Goal: Book appointment/travel/reservation

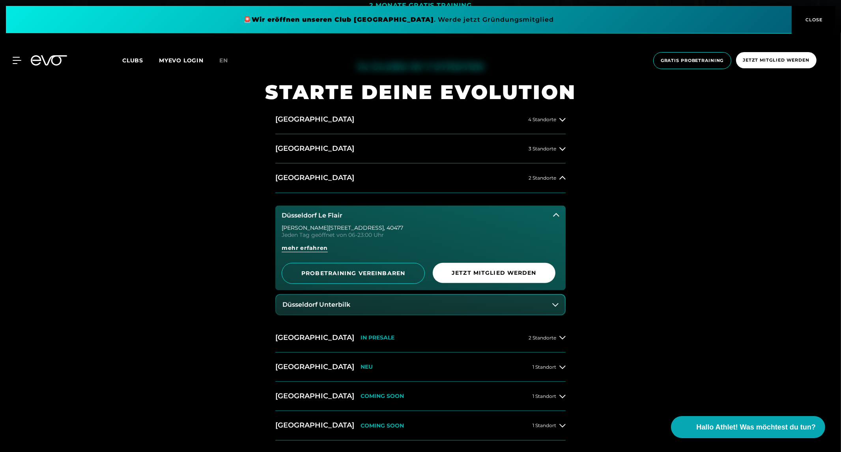
scroll to position [421, 0]
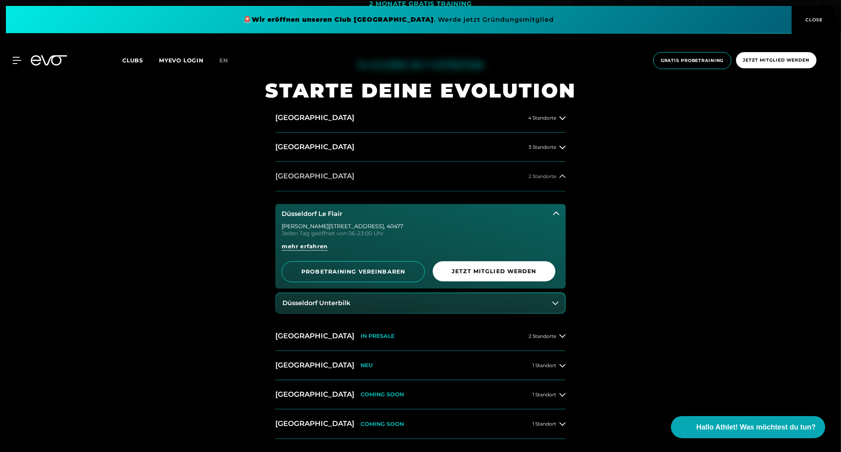
click at [301, 175] on h2 "[GEOGRAPHIC_DATA]" at bounding box center [314, 176] width 79 height 10
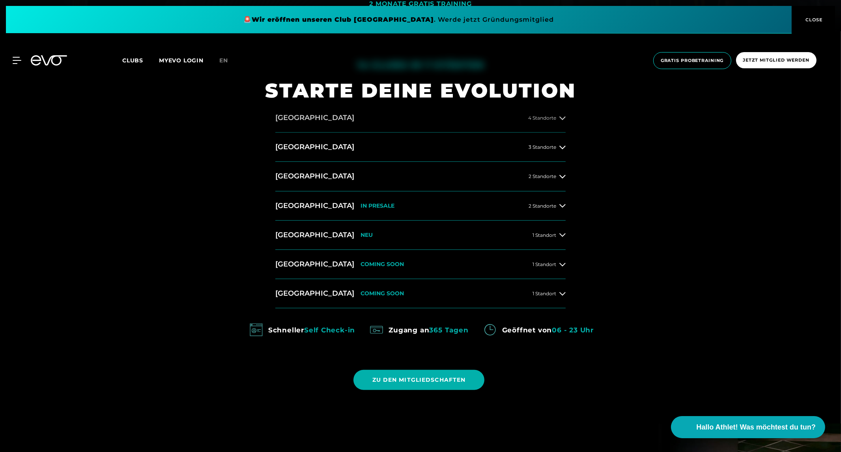
click at [283, 106] on button "[GEOGRAPHIC_DATA] 4 Standorte" at bounding box center [420, 117] width 290 height 29
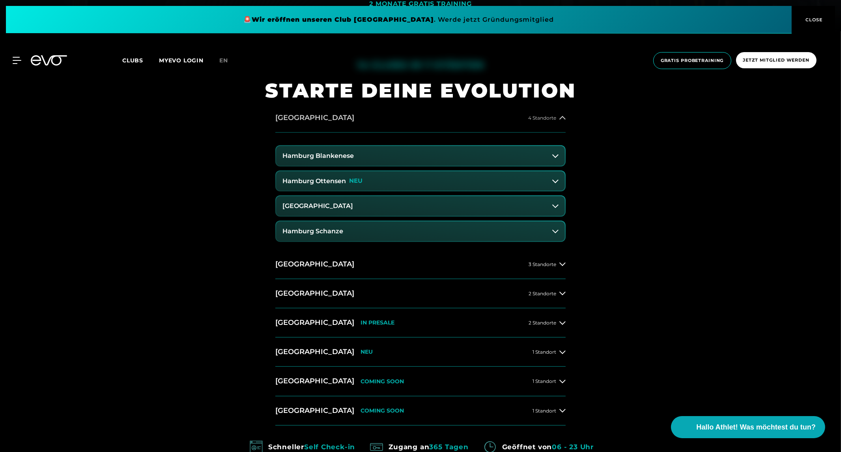
click at [284, 113] on h2 "[GEOGRAPHIC_DATA]" at bounding box center [314, 118] width 79 height 10
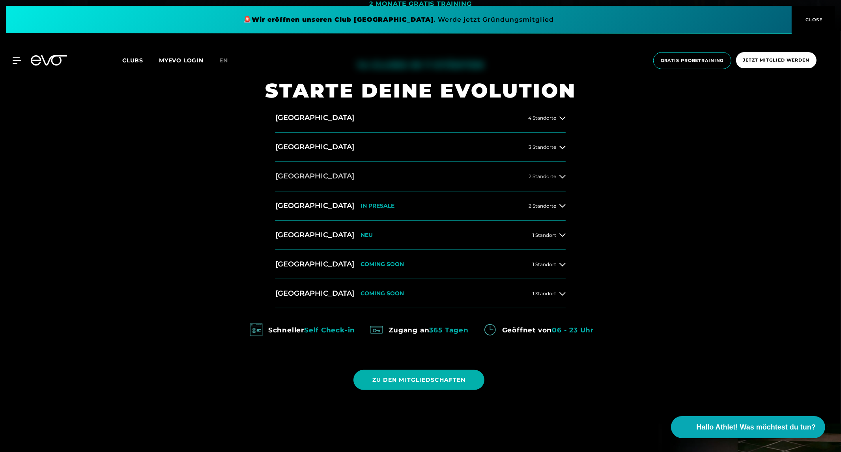
click at [293, 176] on h2 "[GEOGRAPHIC_DATA]" at bounding box center [314, 176] width 79 height 10
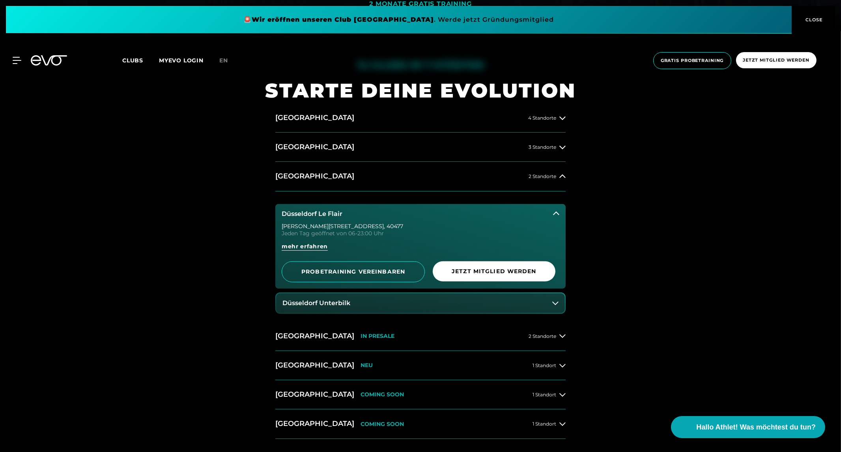
click at [332, 309] on button "Düsseldorf Unterbilk" at bounding box center [420, 303] width 289 height 20
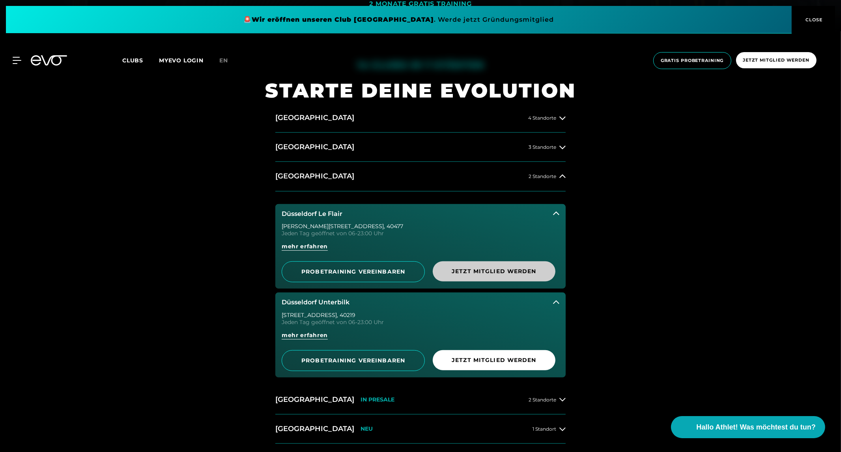
click at [487, 269] on span "Jetzt Mitglied werden" at bounding box center [494, 271] width 85 height 8
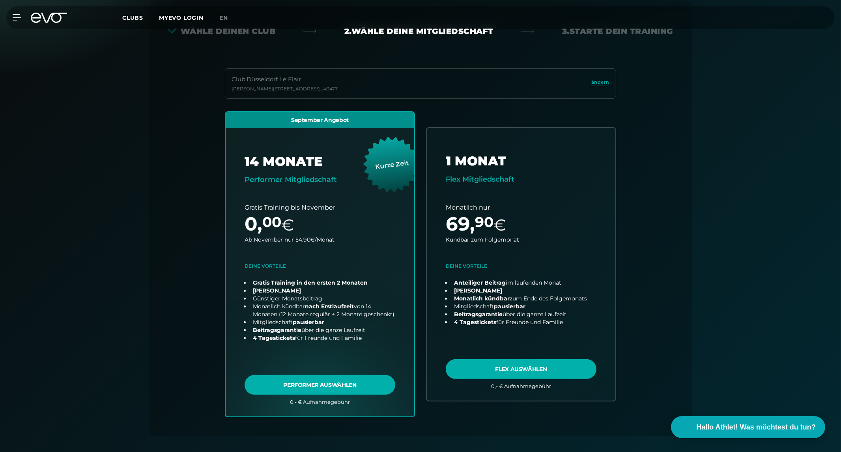
scroll to position [174, 0]
click at [497, 373] on link "choose plan" at bounding box center [521, 264] width 193 height 278
click at [44, 16] on icon at bounding box center [54, 18] width 26 height 10
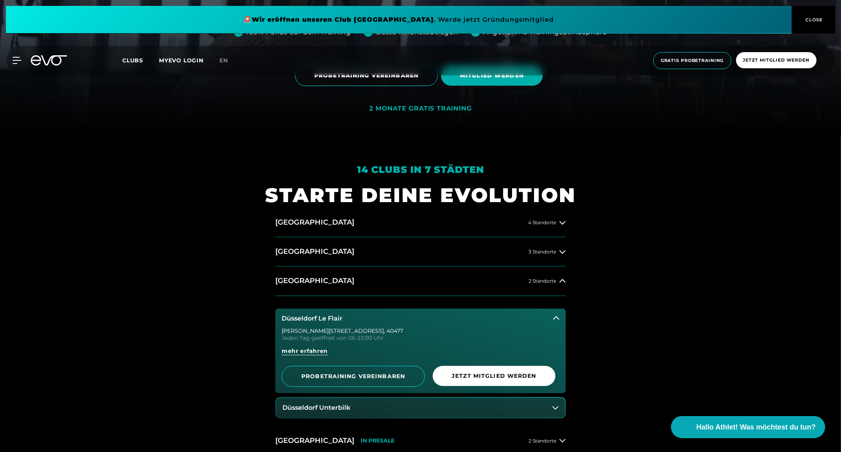
scroll to position [343, 0]
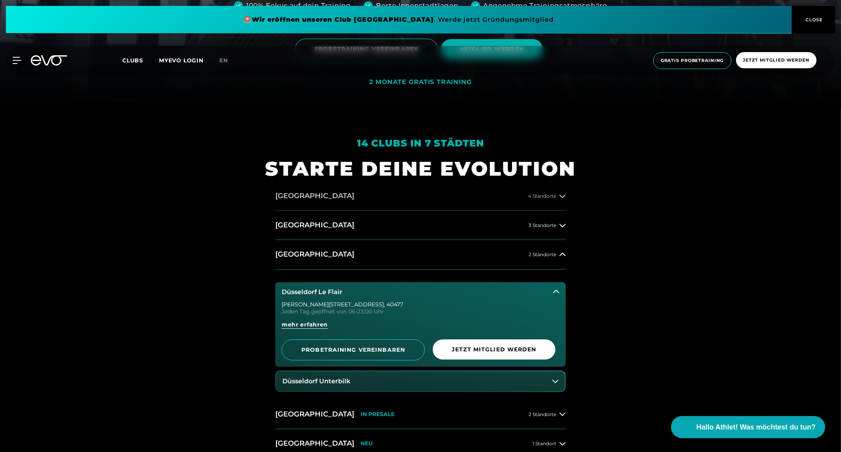
click at [304, 186] on button "[GEOGRAPHIC_DATA] 4 Standorte" at bounding box center [420, 196] width 290 height 29
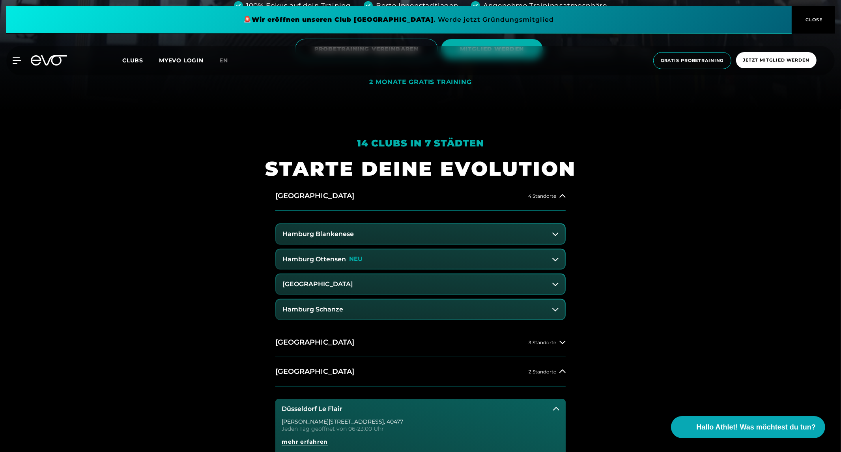
click at [305, 237] on h3 "Hamburg Blankenese" at bounding box center [318, 234] width 71 height 7
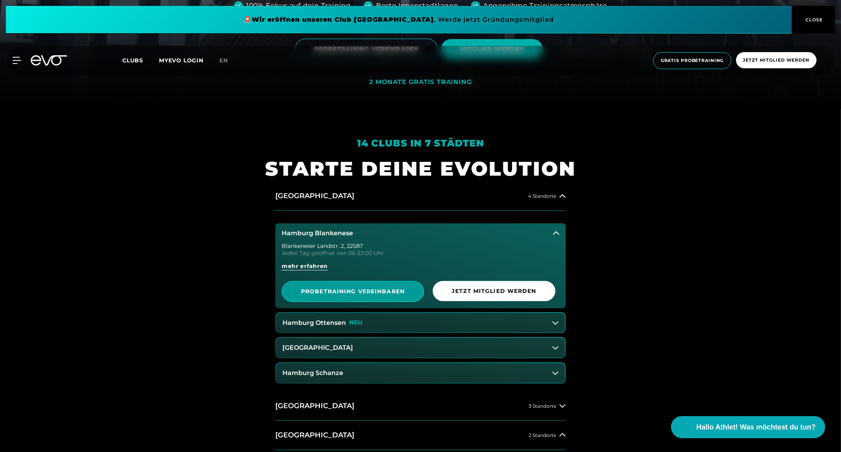
click at [320, 297] on span "PROBETRAINING VEREINBAREN" at bounding box center [353, 291] width 142 height 21
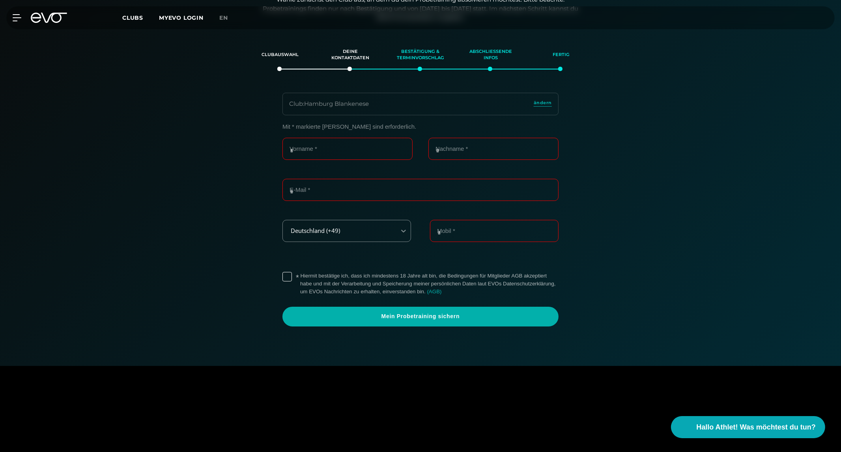
scroll to position [135, 0]
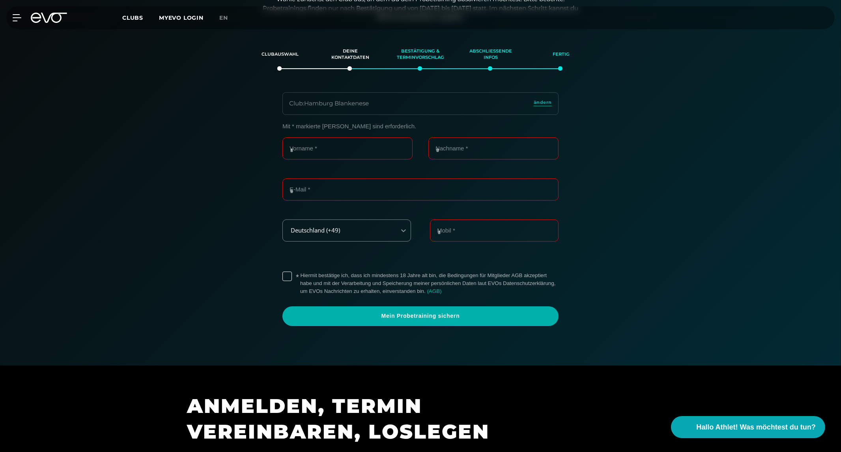
click at [320, 297] on div "* Hiermit bestätige ich, dass ich mindestens 18 Jahre alt bin, die Bedingungen …" at bounding box center [421, 283] width 276 height 30
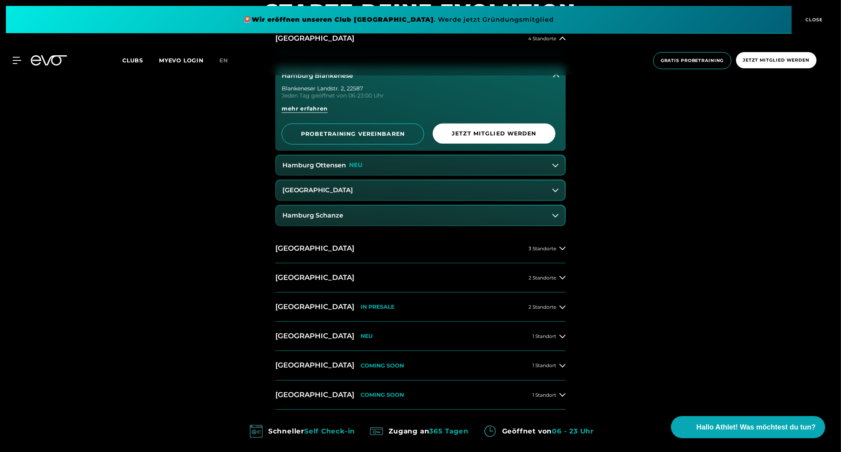
scroll to position [511, 0]
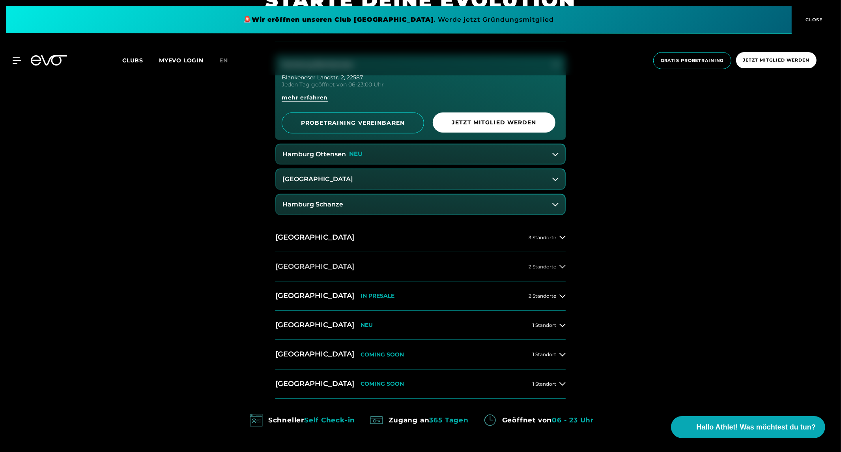
click at [291, 259] on button "[GEOGRAPHIC_DATA] 2 Standorte" at bounding box center [420, 266] width 290 height 29
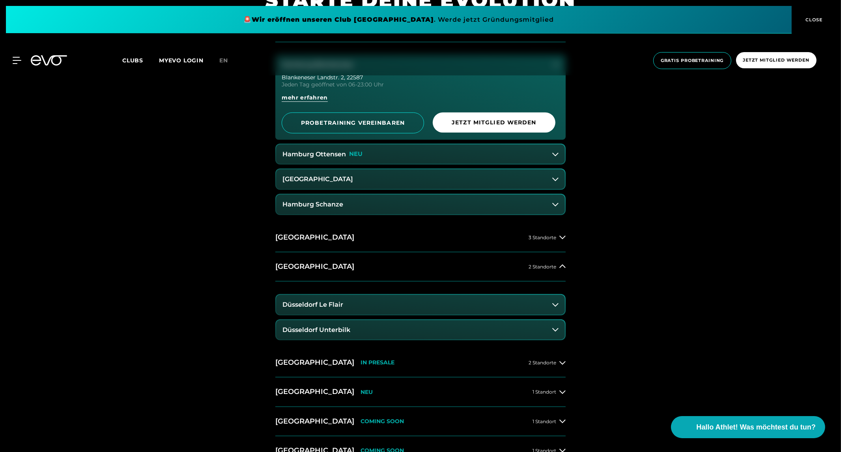
click at [321, 305] on h3 "Düsseldorf Le Flair" at bounding box center [313, 304] width 61 height 7
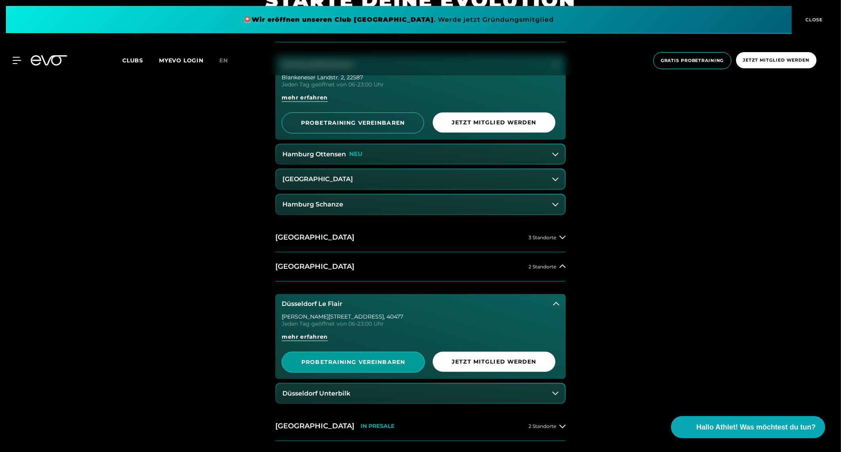
click at [383, 357] on link "PROBETRAINING VEREINBAREN" at bounding box center [353, 362] width 143 height 21
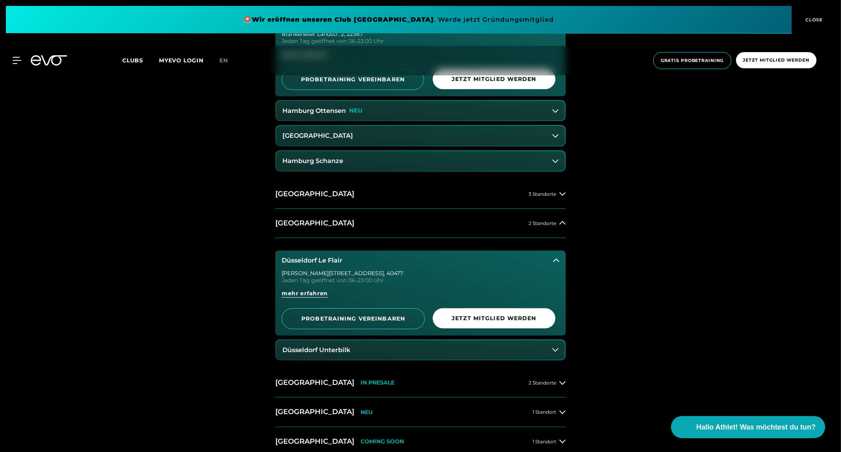
scroll to position [557, 0]
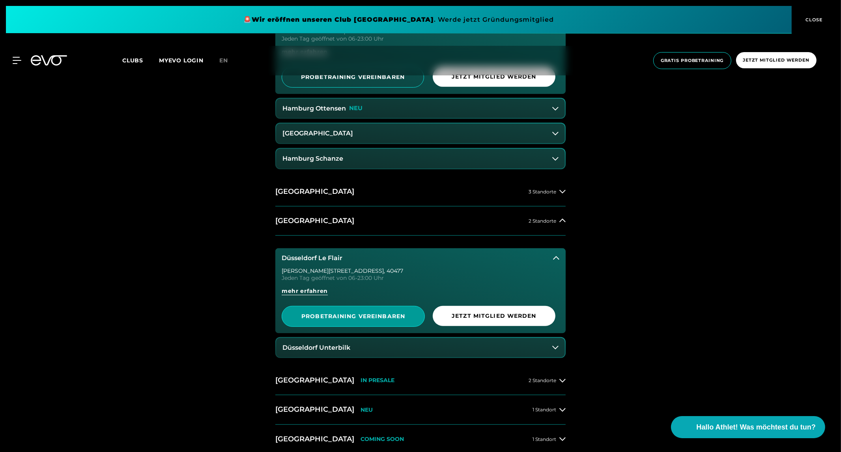
click at [346, 314] on span "PROBETRAINING VEREINBAREN" at bounding box center [353, 316] width 105 height 8
